Goal: Task Accomplishment & Management: Use online tool/utility

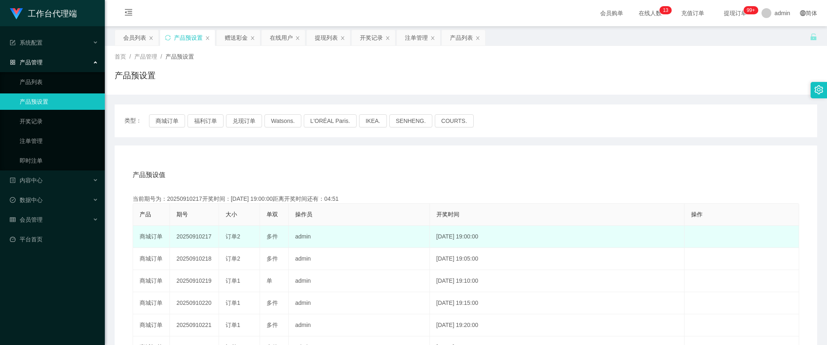
click at [195, 240] on td "20250910217" at bounding box center [194, 237] width 49 height 22
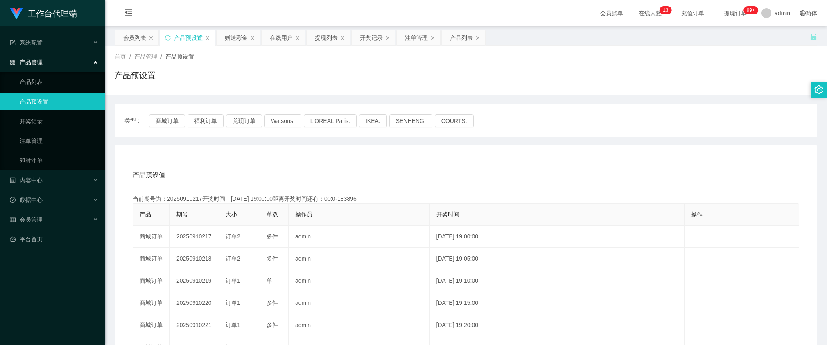
copy td "20250910217"
click at [242, 37] on div "赠送彩金" at bounding box center [236, 38] width 23 height 16
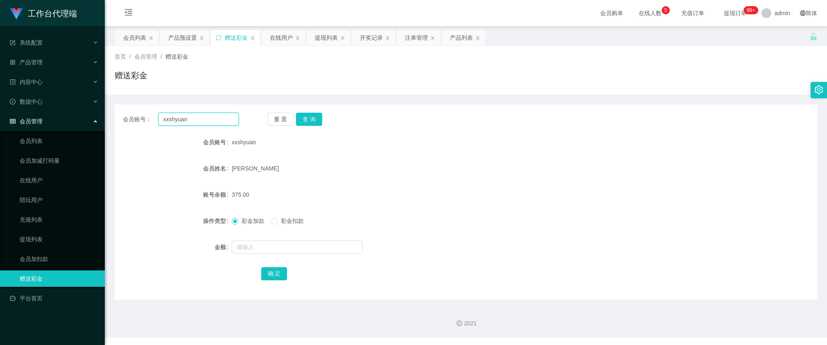
drag, startPoint x: 230, startPoint y: 123, endPoint x: 262, endPoint y: 128, distance: 32.7
click at [229, 123] on input "xxshyuan" at bounding box center [199, 119] width 80 height 13
paste input "liang5413"
type input "liang5413"
click at [312, 118] on button "查 询" at bounding box center [309, 119] width 26 height 13
